Goal: Task Accomplishment & Management: Manage account settings

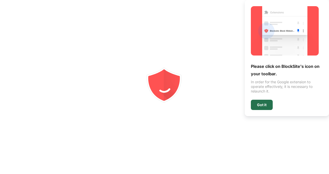
click at [262, 105] on div "Got it" at bounding box center [262, 105] width 10 height 4
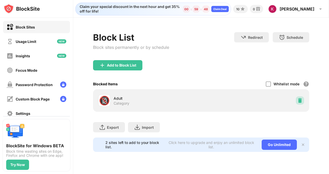
click at [298, 99] on img at bounding box center [299, 100] width 5 height 5
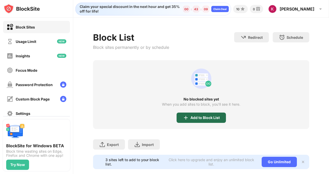
click at [215, 118] on div "Add to Block List" at bounding box center [204, 118] width 29 height 4
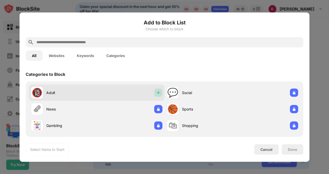
click at [156, 90] on img at bounding box center [158, 92] width 5 height 5
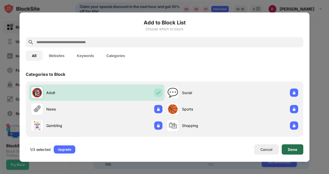
click at [285, 149] on div "Done" at bounding box center [293, 149] width 22 height 10
